Goal: Information Seeking & Learning: Check status

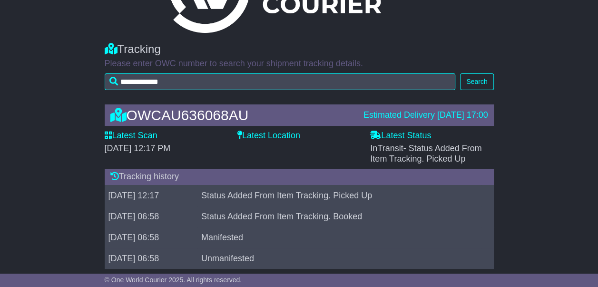
scroll to position [80, 0]
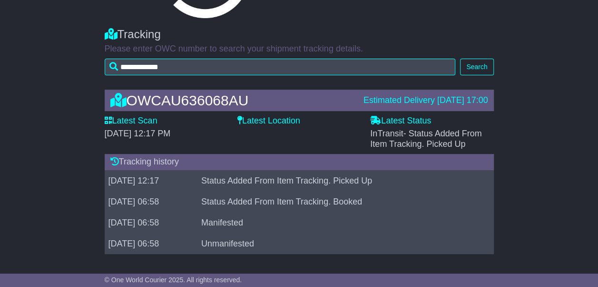
drag, startPoint x: 419, startPoint y: 95, endPoint x: 493, endPoint y: 101, distance: 74.1
click at [493, 101] on div "OWCAU636068AU Estimated Delivery [DATE] 17:00" at bounding box center [299, 100] width 389 height 21
click at [323, 125] on div "Latest Location" at bounding box center [299, 122] width 123 height 13
click at [127, 181] on td "[DATE] 12:17" at bounding box center [151, 180] width 93 height 21
drag, startPoint x: 285, startPoint y: 243, endPoint x: 199, endPoint y: 232, distance: 85.9
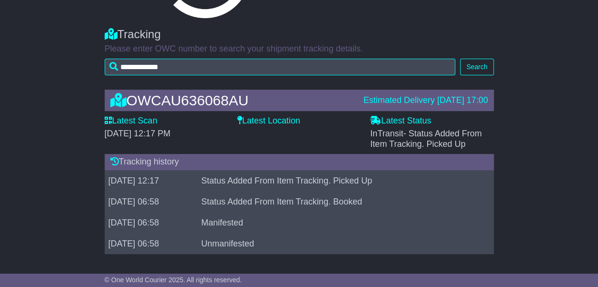
click at [199, 233] on tr "[DATE] 06:58 Unmanifested" at bounding box center [299, 243] width 389 height 21
drag, startPoint x: 199, startPoint y: 232, endPoint x: 219, endPoint y: 220, distance: 23.1
click at [219, 220] on tr "[DATE] 06:58 Manifested" at bounding box center [299, 222] width 389 height 21
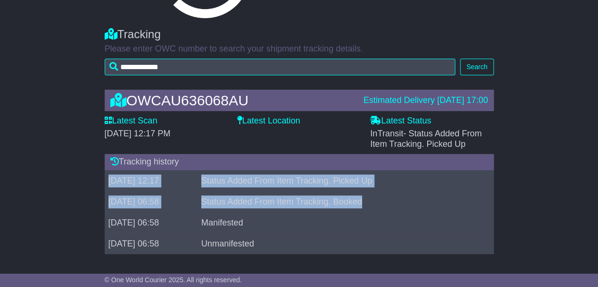
drag, startPoint x: 406, startPoint y: 204, endPoint x: 95, endPoint y: 180, distance: 312.3
click at [95, 180] on div "OWCAU636068AU Estimated Delivery [DATE] 17:00 Latest Scan [DATE] 12:17 PM Lates…" at bounding box center [299, 174] width 598 height 188
click at [421, 181] on td "Status Added From Item Tracking. Picked Up" at bounding box center [340, 180] width 284 height 21
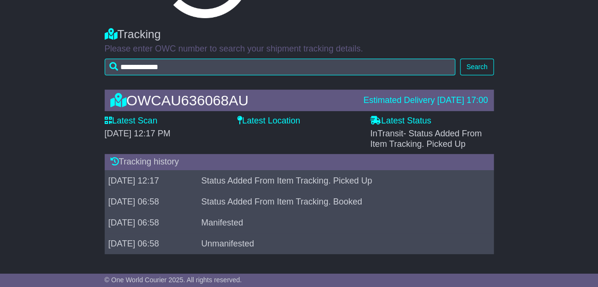
drag, startPoint x: 396, startPoint y: 176, endPoint x: 170, endPoint y: 174, distance: 226.2
click at [170, 174] on tr "[DATE] 12:17 Status Added From Item Tracking. Picked Up" at bounding box center [299, 180] width 389 height 21
drag, startPoint x: 170, startPoint y: 174, endPoint x: 164, endPoint y: 114, distance: 59.8
click at [164, 114] on div "OWCAU636068AU Estimated Delivery [DATE] 17:00 Latest Scan [DATE] 12:17 PM Lates…" at bounding box center [299, 174] width 399 height 188
click at [300, 123] on label "Latest Location" at bounding box center [269, 121] width 63 height 10
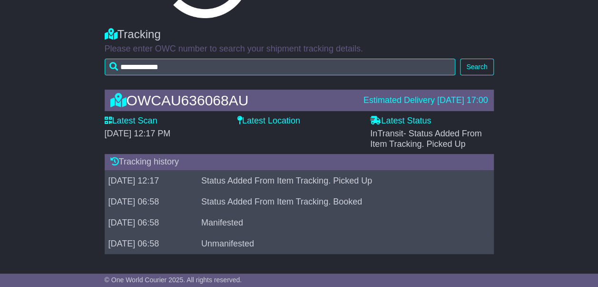
click at [448, 121] on div "Latest Status - InTransit - Status Added From Item Tracking. Picked Up" at bounding box center [431, 132] width 123 height 33
drag, startPoint x: 377, startPoint y: 139, endPoint x: 474, endPoint y: 140, distance: 96.7
click at [474, 140] on div "InTransit - Status Added From Item Tracking. Picked Up" at bounding box center [431, 139] width 123 height 20
click at [357, 135] on div "Latest Location" at bounding box center [299, 132] width 133 height 33
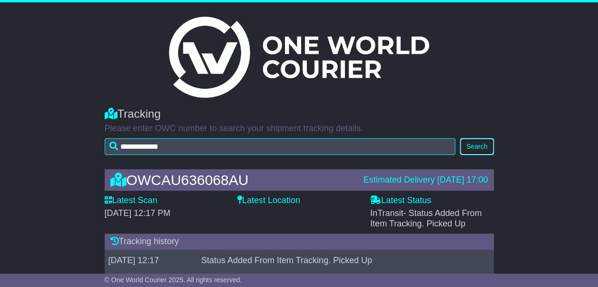
click at [486, 145] on button "Search" at bounding box center [476, 146] width 33 height 17
click at [279, 71] on img at bounding box center [299, 57] width 260 height 81
